Goal: Task Accomplishment & Management: Complete application form

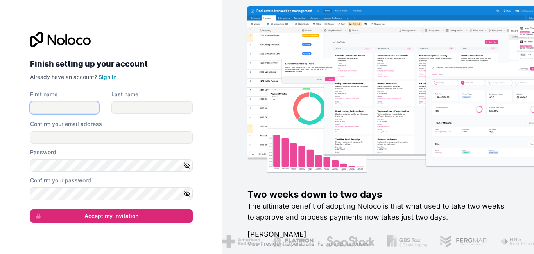
click at [45, 103] on input "First name" at bounding box center [64, 107] width 69 height 13
type input "[PERSON_NAME]"
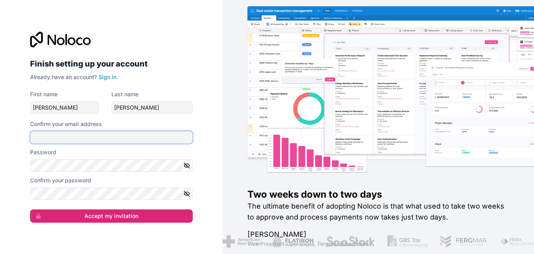
click at [70, 134] on input "Confirm your email address" at bounding box center [111, 137] width 163 height 13
type input "e"
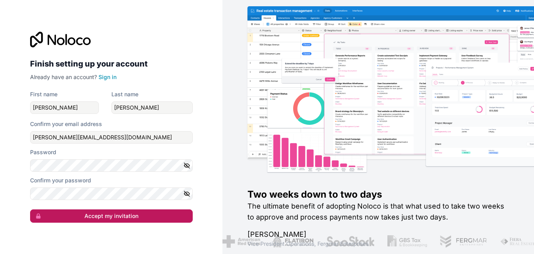
click at [62, 216] on button "Accept my invitation" at bounding box center [111, 215] width 163 height 13
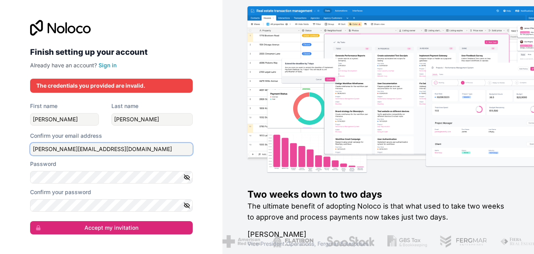
click at [58, 149] on input "[PERSON_NAME][EMAIL_ADDRESS][DOMAIN_NAME]" at bounding box center [111, 149] width 163 height 13
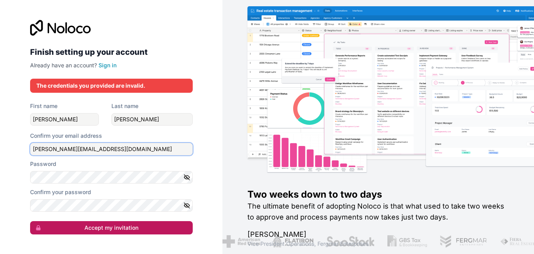
type input "[PERSON_NAME][EMAIL_ADDRESS][DOMAIN_NAME]"
click at [63, 229] on button "Accept my invitation" at bounding box center [111, 227] width 163 height 13
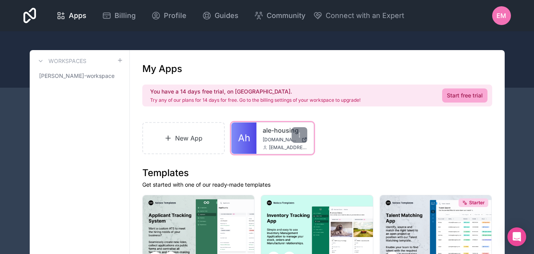
click at [247, 148] on link "Ah" at bounding box center [244, 137] width 25 height 31
